Goal: Task Accomplishment & Management: Manage account settings

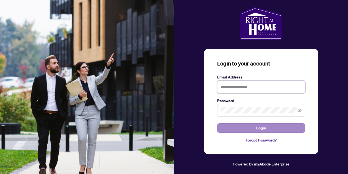
type input "**********"
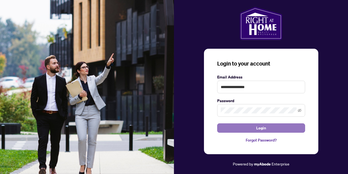
click at [231, 127] on button "Login" at bounding box center [261, 127] width 88 height 9
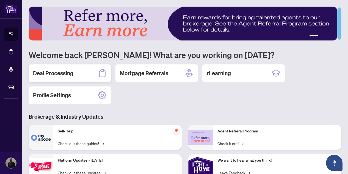
click at [84, 73] on div "Deal Processing" at bounding box center [70, 73] width 83 height 18
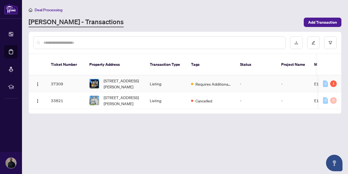
click at [137, 78] on span "[STREET_ADDRESS][PERSON_NAME]" at bounding box center [122, 84] width 37 height 12
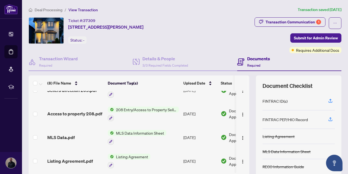
scroll to position [64, 0]
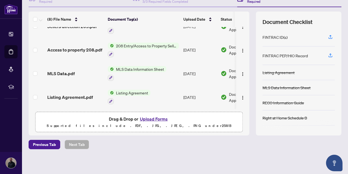
click at [155, 117] on button "Upload Forms" at bounding box center [153, 118] width 31 height 7
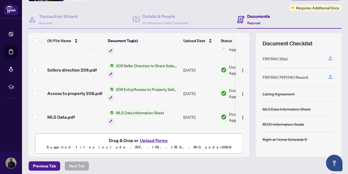
scroll to position [0, 0]
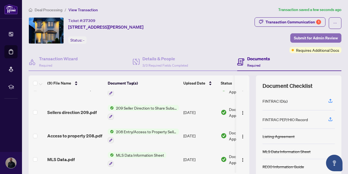
click at [317, 37] on span "Submit for Admin Review" at bounding box center [316, 38] width 44 height 9
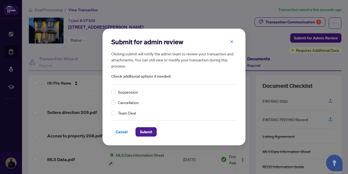
click at [130, 103] on span "Cancellation" at bounding box center [128, 102] width 21 height 6
click at [143, 133] on span "Submit" at bounding box center [146, 131] width 12 height 9
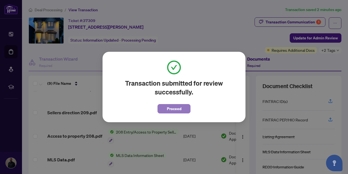
click at [170, 112] on span "Proceed" at bounding box center [174, 108] width 15 height 9
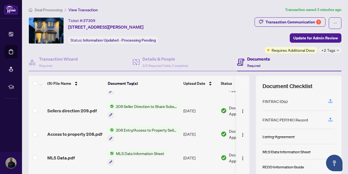
scroll to position [129, 0]
